Goal: Task Accomplishment & Management: Manage account settings

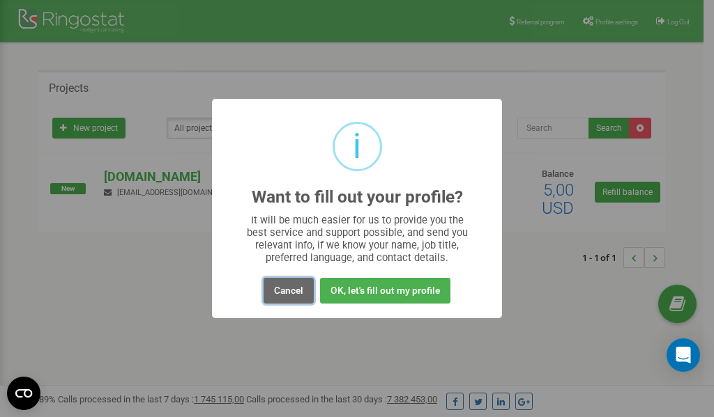
click at [295, 289] on button "Cancel" at bounding box center [288, 291] width 50 height 26
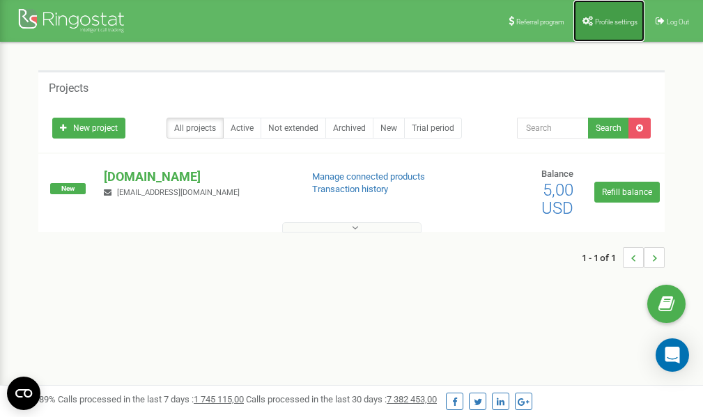
click at [606, 24] on span "Profile settings" at bounding box center [616, 22] width 43 height 8
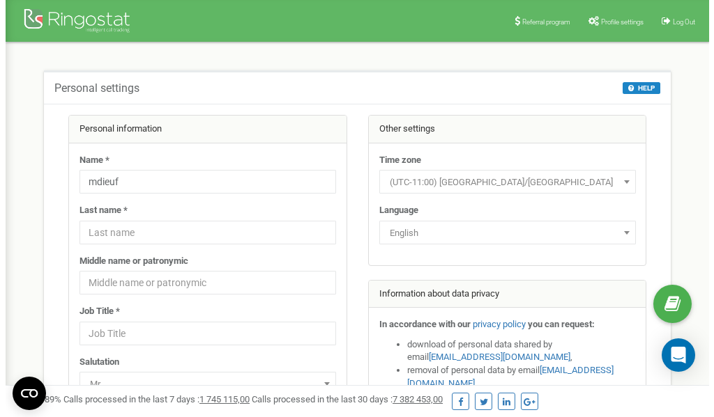
scroll to position [70, 0]
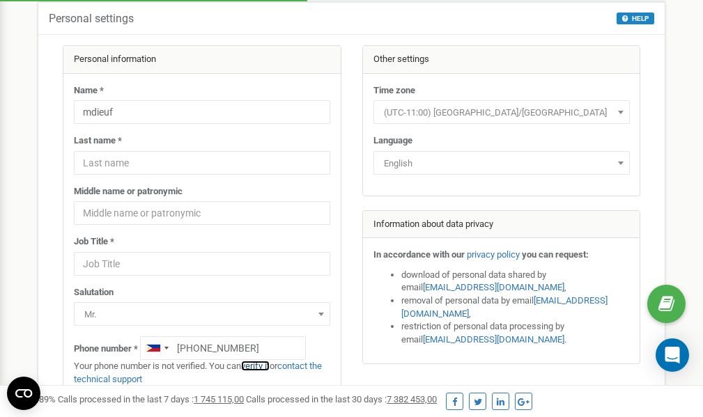
click at [261, 365] on link "verify it" at bounding box center [255, 366] width 29 height 10
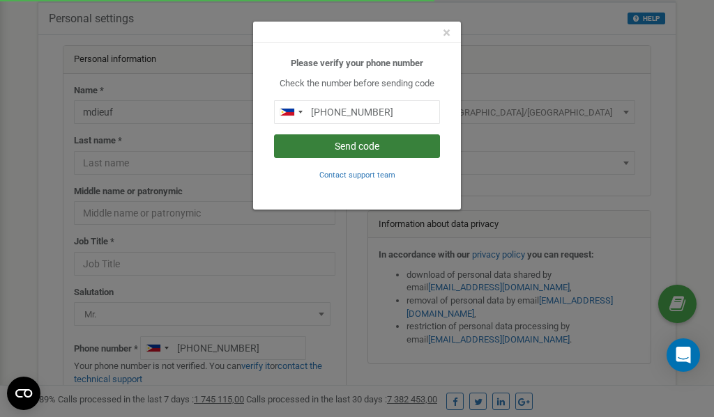
click at [362, 146] on button "Send code" at bounding box center [357, 147] width 166 height 24
